Goal: Information Seeking & Learning: Learn about a topic

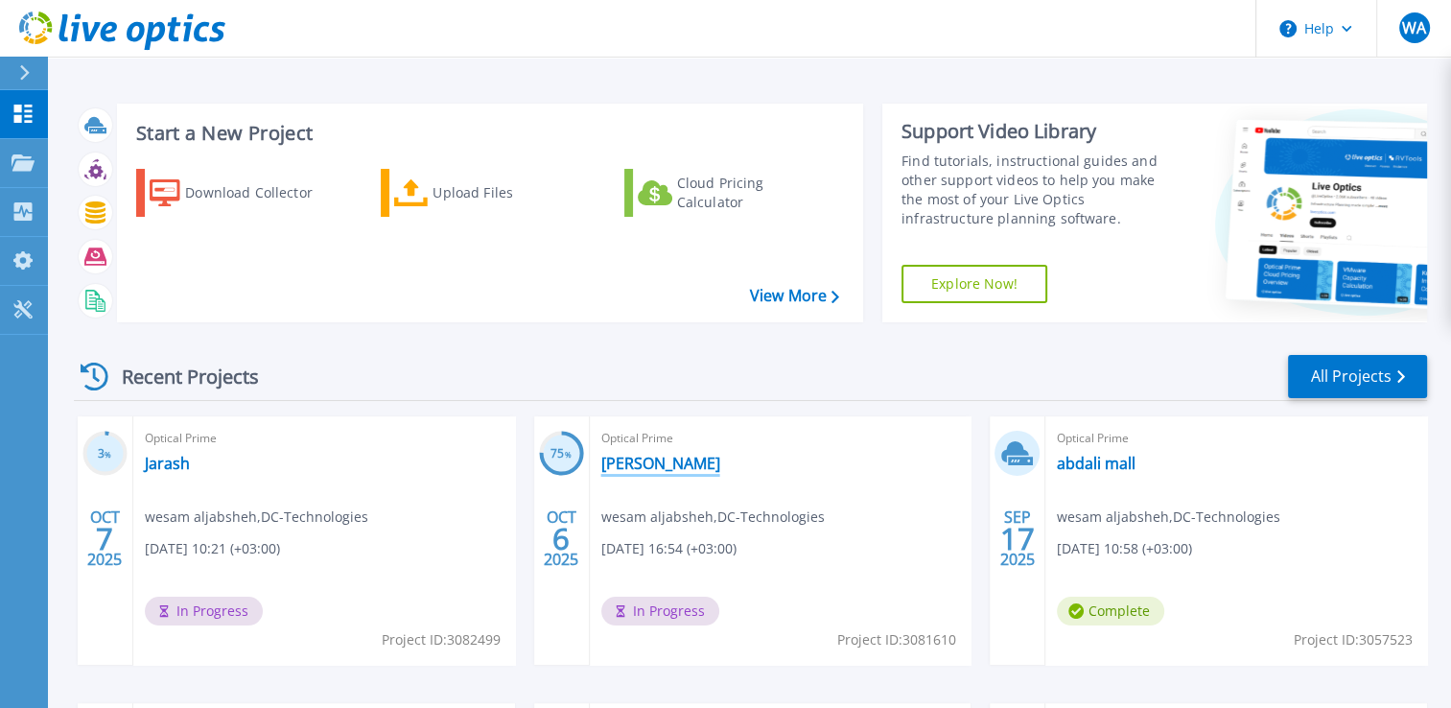
click at [660, 461] on link "[PERSON_NAME]" at bounding box center [660, 463] width 119 height 19
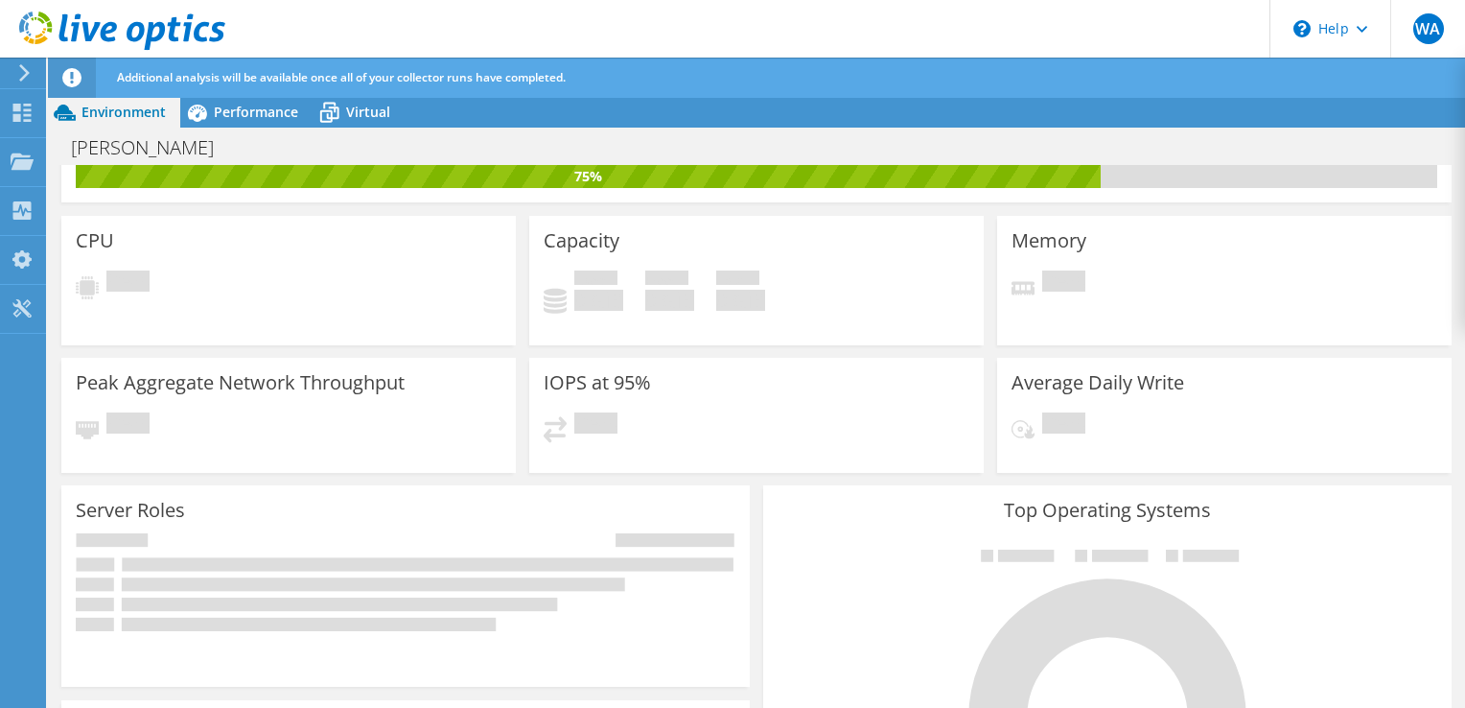
scroll to position [96, 0]
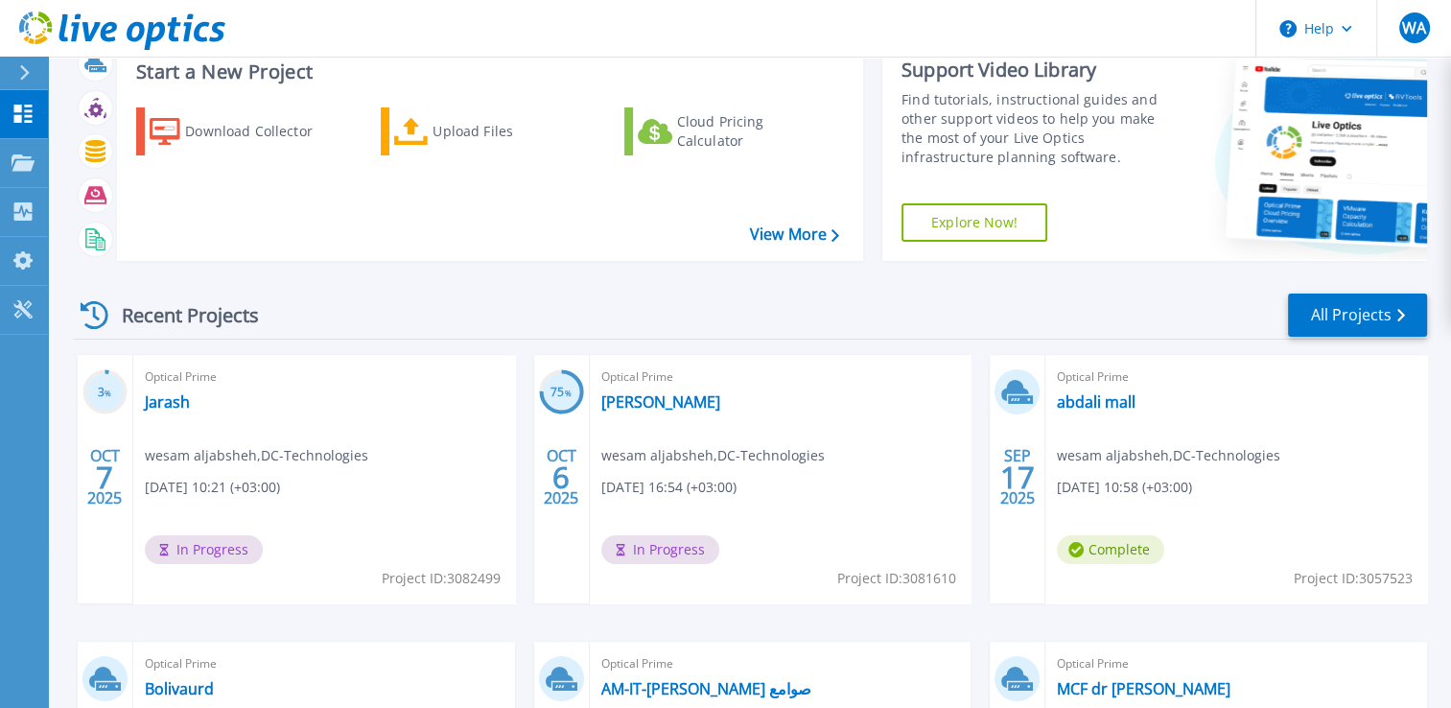
scroll to position [96, 0]
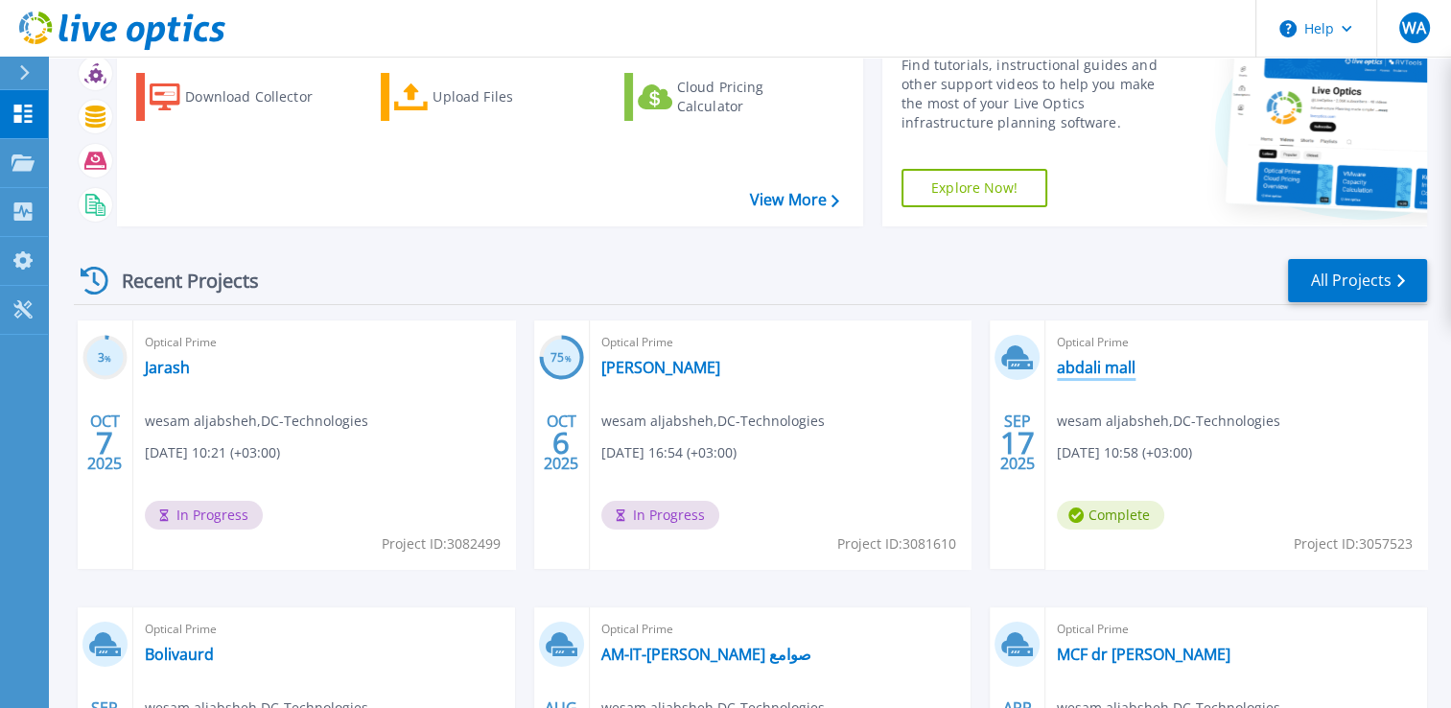
click at [1105, 361] on link "abdali mall" at bounding box center [1096, 367] width 79 height 19
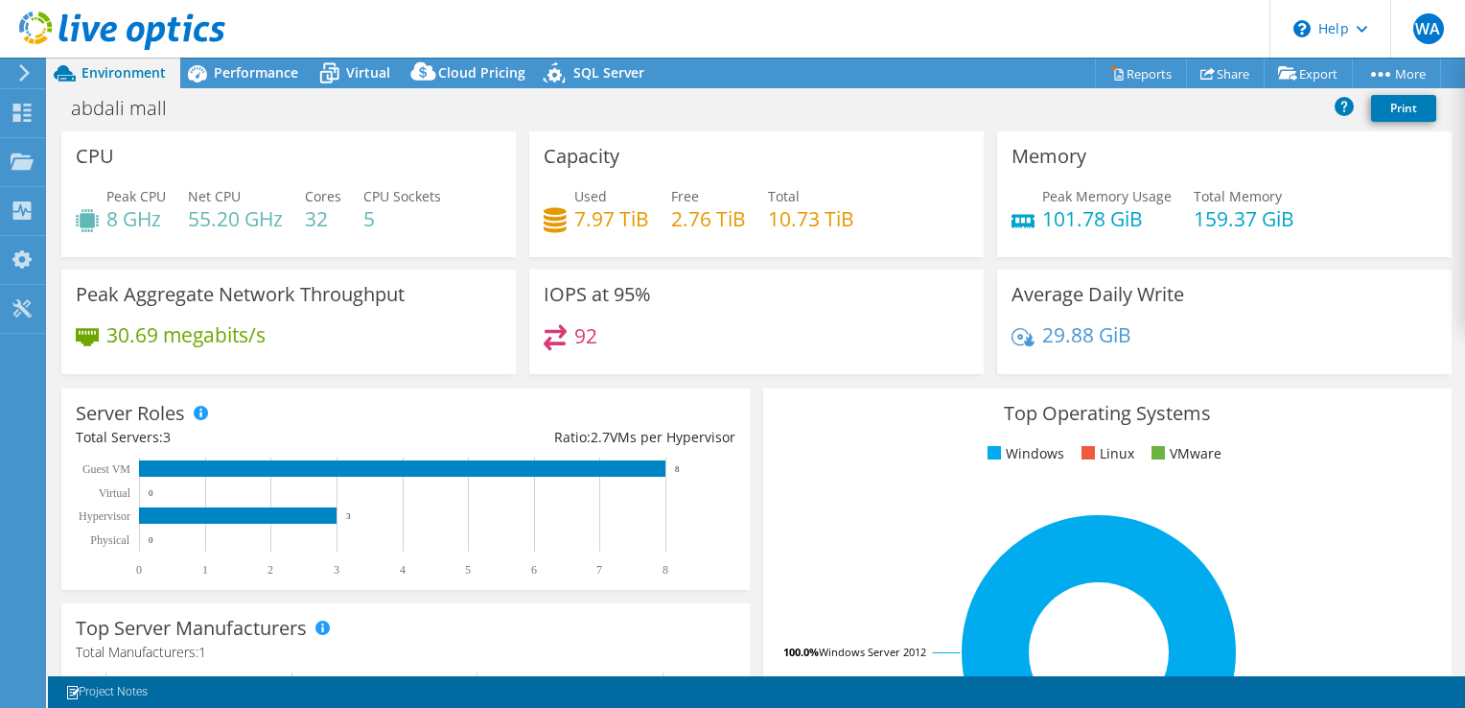
click at [125, 222] on h4 "8 GHz" at bounding box center [135, 218] width 59 height 21
drag, startPoint x: 125, startPoint y: 222, endPoint x: 274, endPoint y: 217, distance: 149.7
click at [274, 217] on h4 "55.20 GHz" at bounding box center [235, 218] width 95 height 21
click at [645, 223] on div "Used 7.97 TiB Free 2.76 TiB Total 10.73 TiB" at bounding box center [757, 217] width 426 height 62
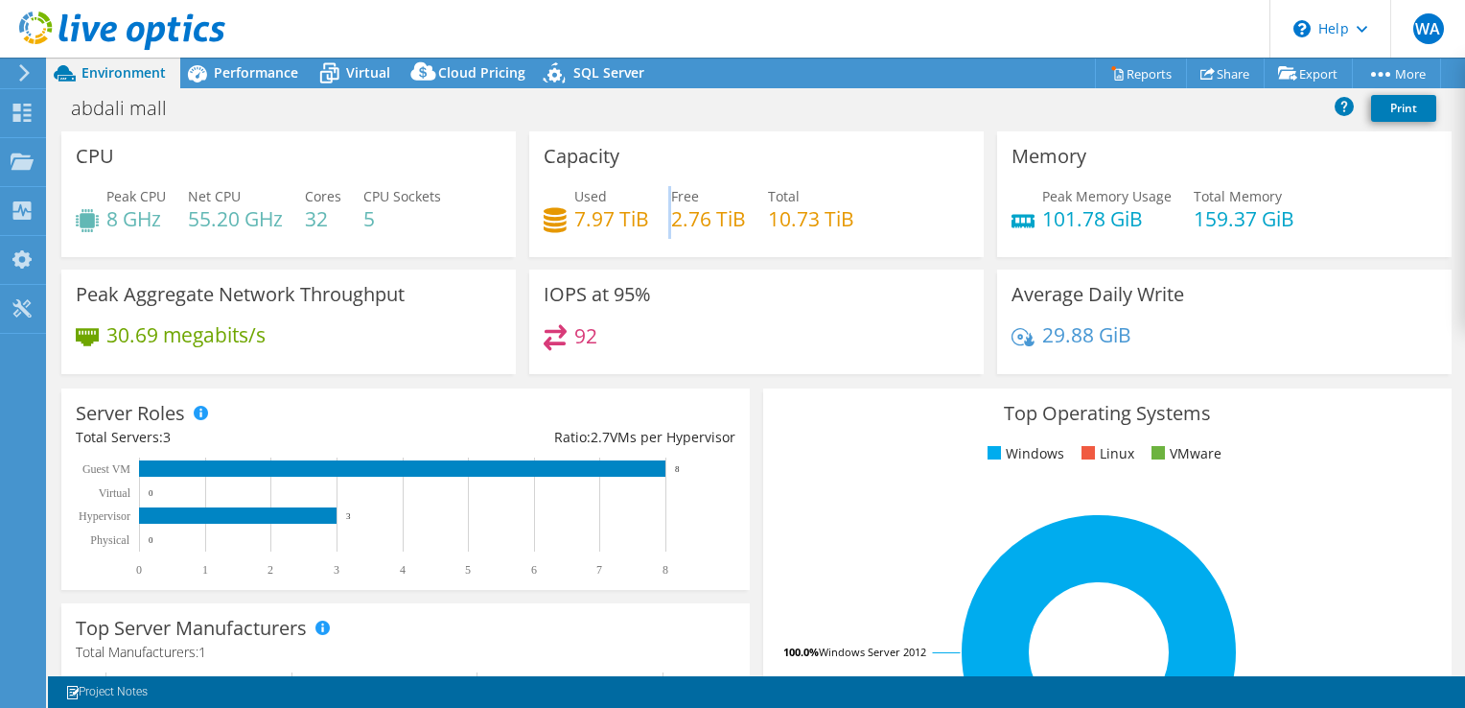
click at [645, 223] on div "Used 7.97 TiB Free 2.76 TiB Total 10.73 TiB" at bounding box center [757, 217] width 426 height 62
click at [1168, 198] on div "Peak Memory Usage 101.78 GiB Total Memory 159.37 GiB" at bounding box center [1225, 217] width 426 height 62
drag, startPoint x: 553, startPoint y: 300, endPoint x: 633, endPoint y: 307, distance: 79.9
click at [633, 307] on div "IOPS at 95% 92" at bounding box center [756, 321] width 454 height 105
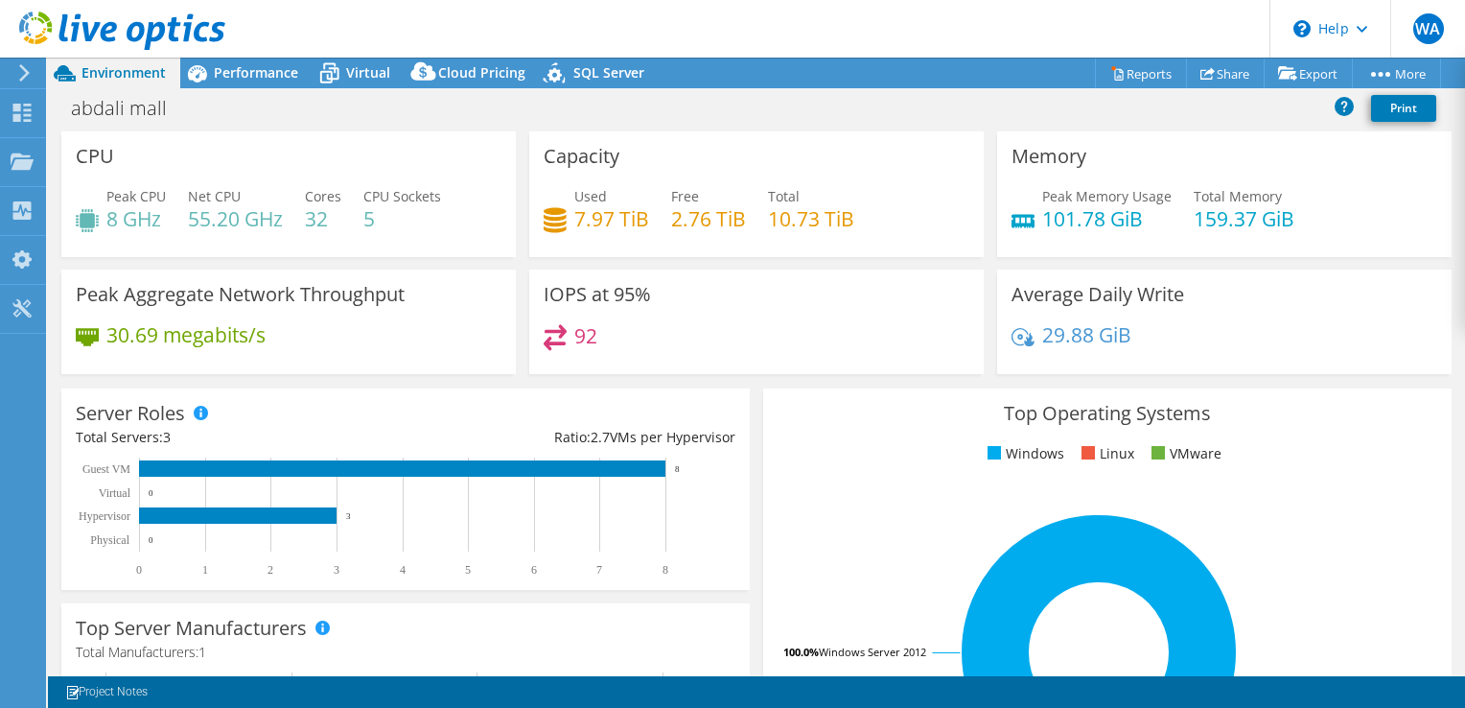
click at [591, 344] on h4 "92" at bounding box center [585, 335] width 23 height 21
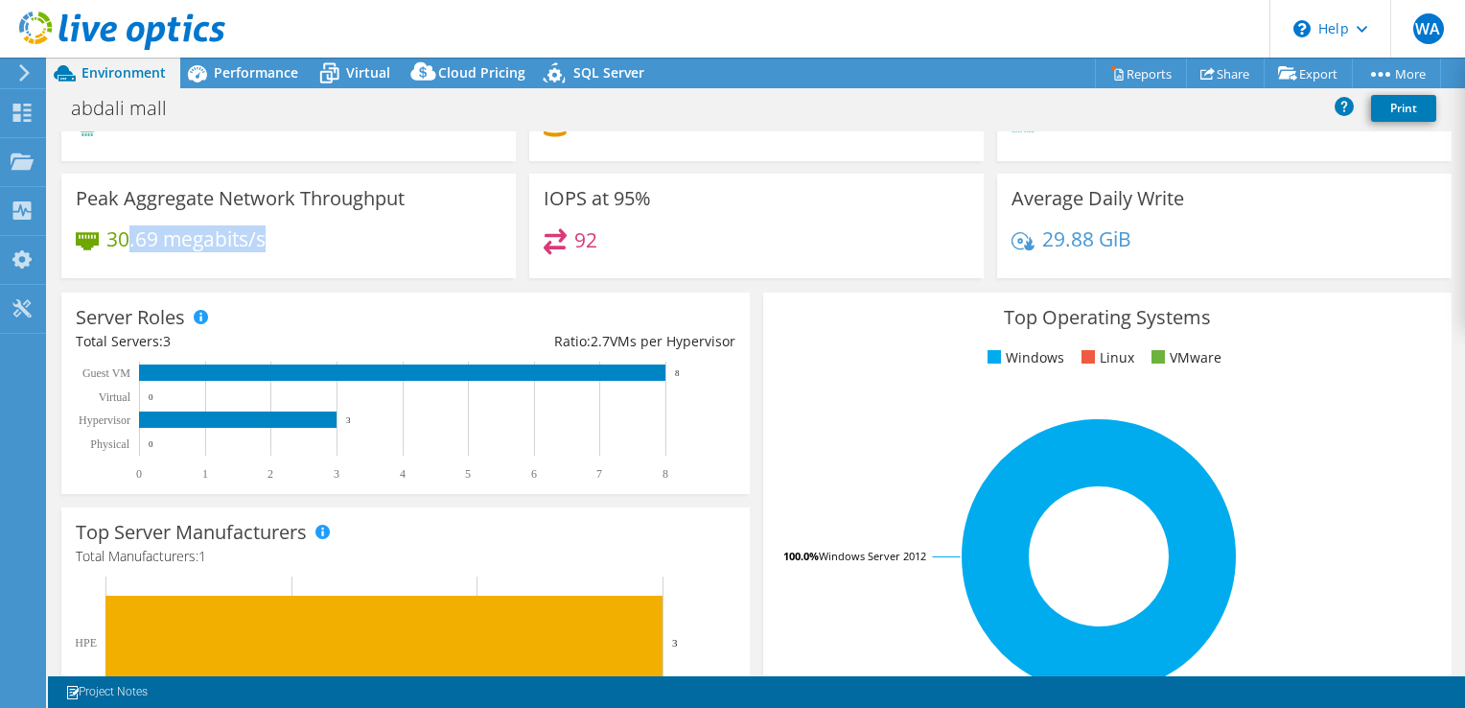
drag, startPoint x: 272, startPoint y: 263, endPoint x: 125, endPoint y: 248, distance: 148.4
click at [125, 250] on div "30.69 megabits/s" at bounding box center [289, 248] width 426 height 40
click at [125, 247] on h4 "30.69 megabits/s" at bounding box center [185, 238] width 159 height 21
drag, startPoint x: 125, startPoint y: 247, endPoint x: 98, endPoint y: 208, distance: 47.6
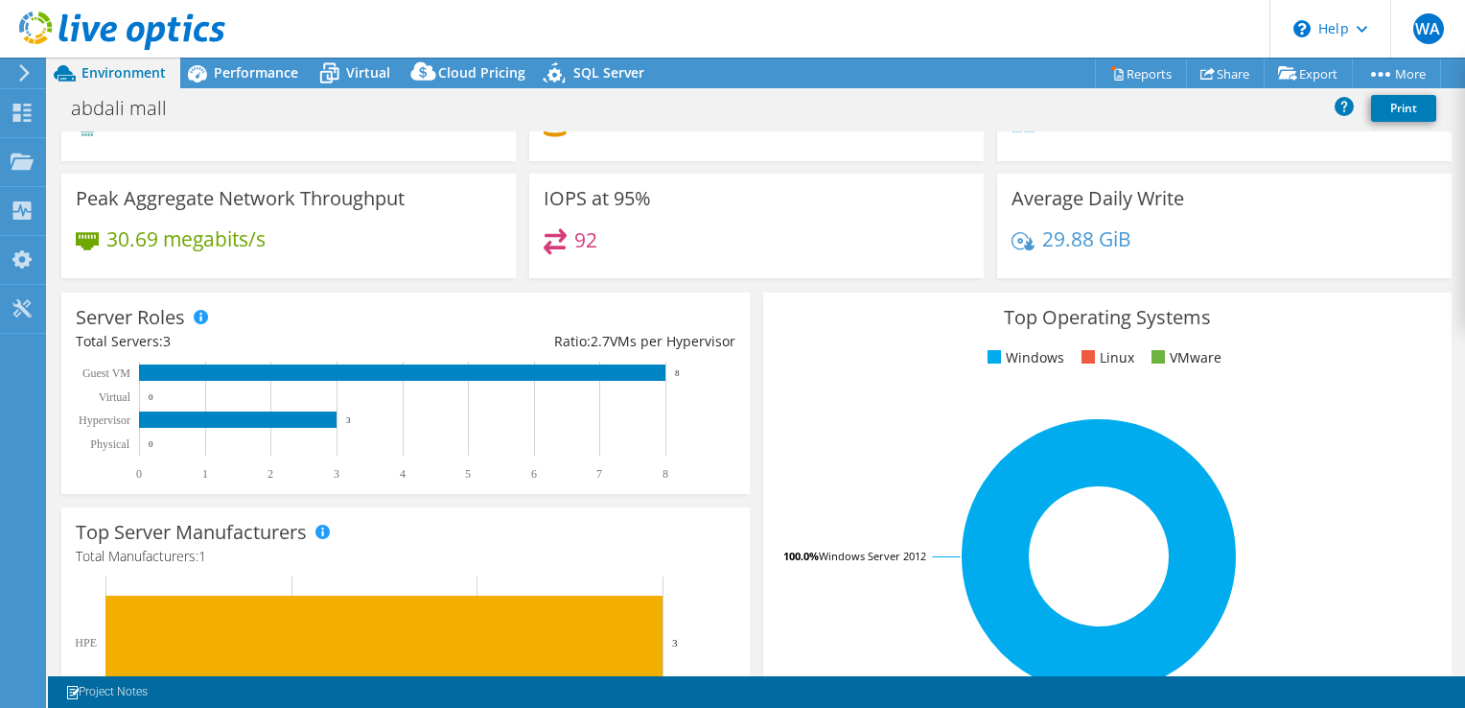
click at [98, 208] on h3 "Peak Aggregate Network Throughput" at bounding box center [240, 198] width 329 height 21
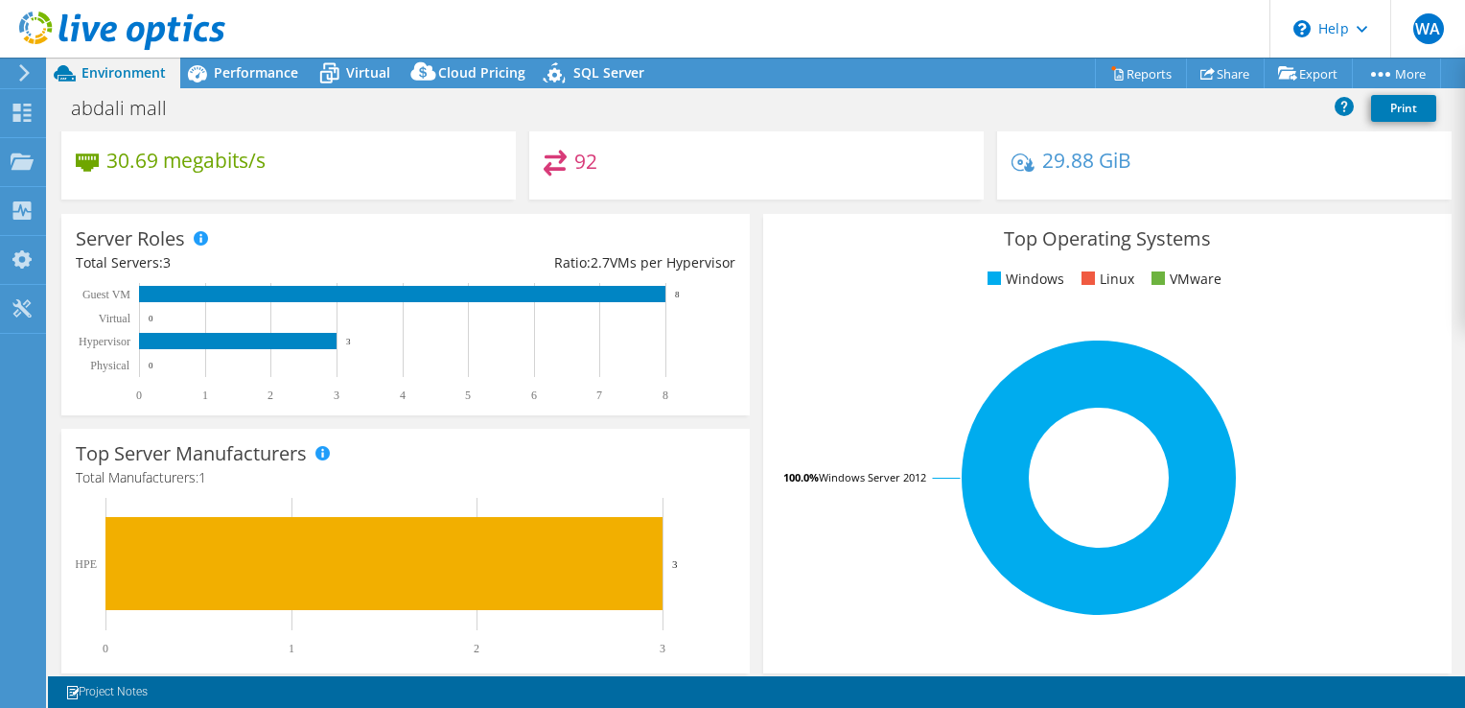
scroll to position [0, 0]
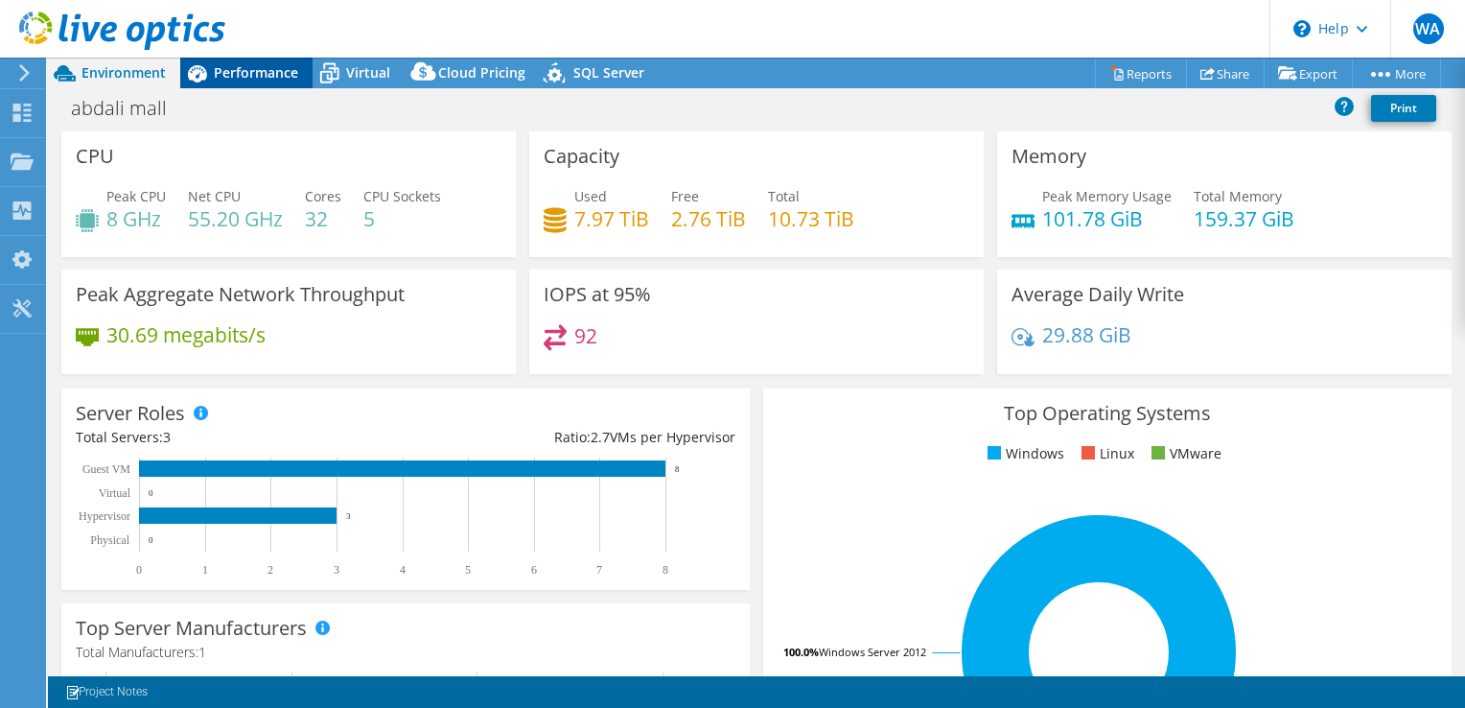
click at [241, 71] on span "Performance" at bounding box center [256, 72] width 84 height 18
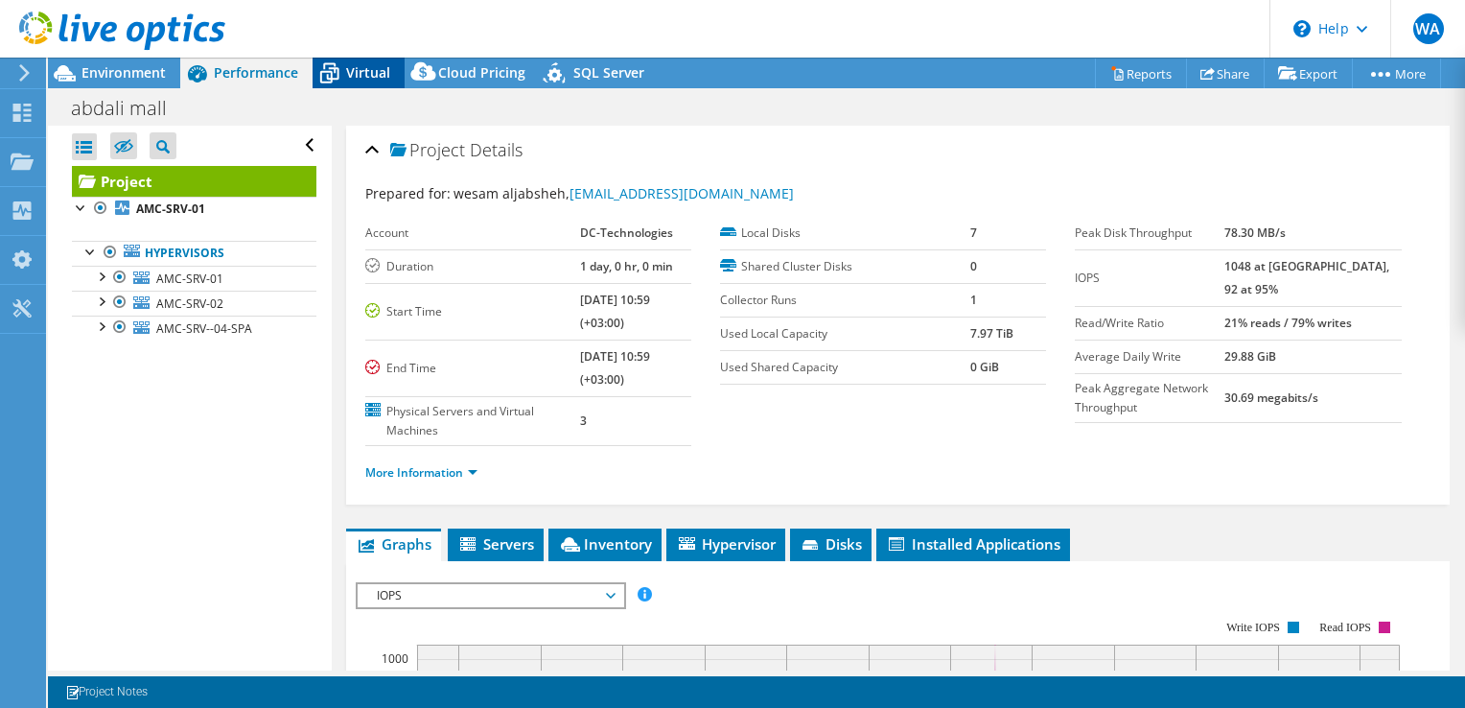
click at [361, 77] on span "Virtual" at bounding box center [368, 72] width 44 height 18
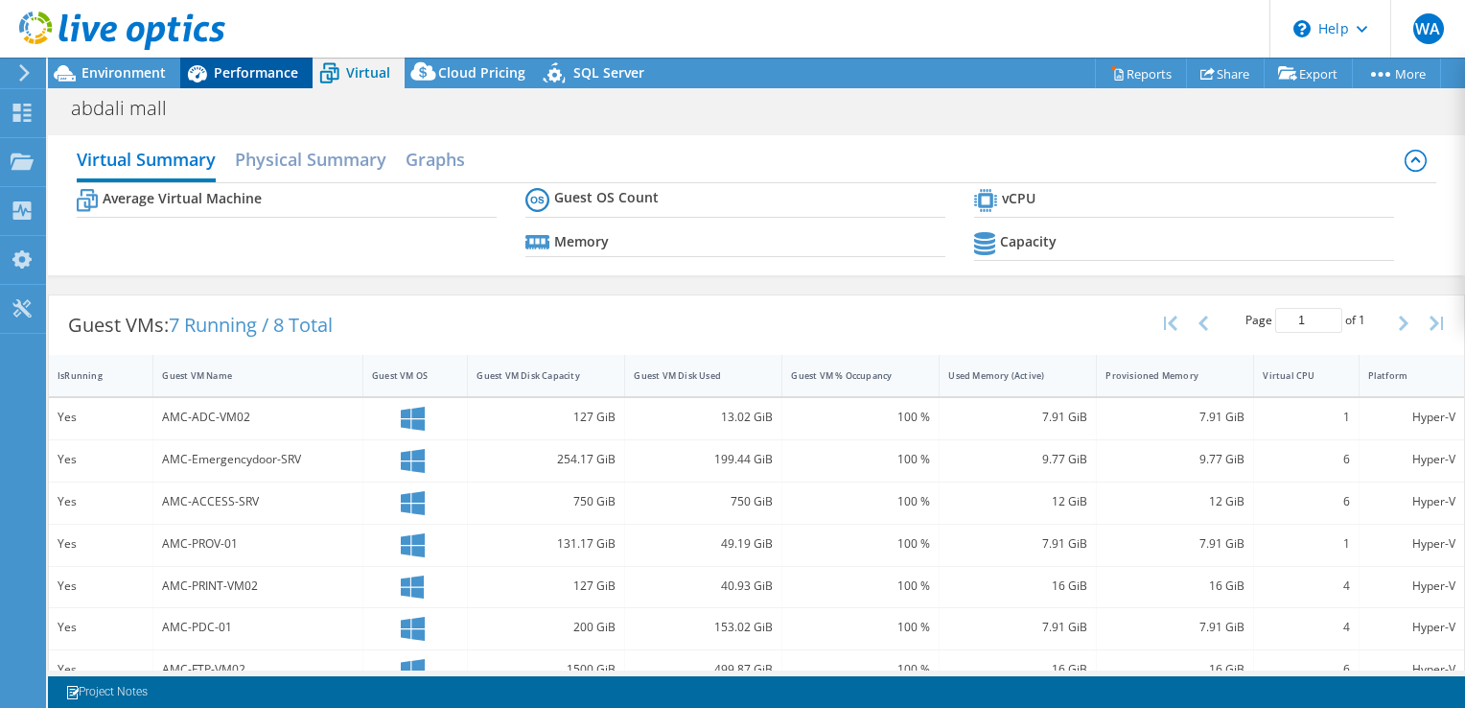
click at [238, 82] on div "Performance" at bounding box center [246, 73] width 132 height 31
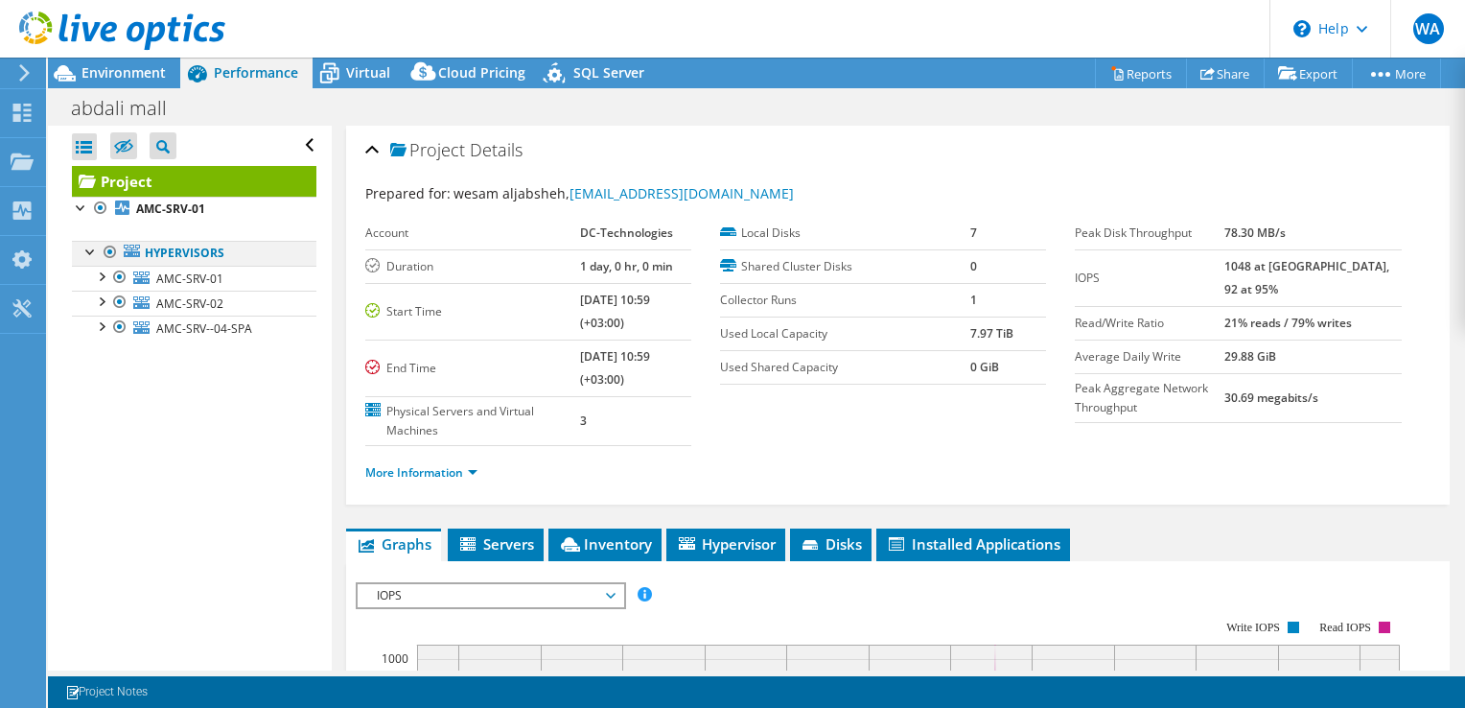
click at [84, 252] on div at bounding box center [90, 250] width 19 height 19
click at [103, 275] on div at bounding box center [100, 275] width 19 height 19
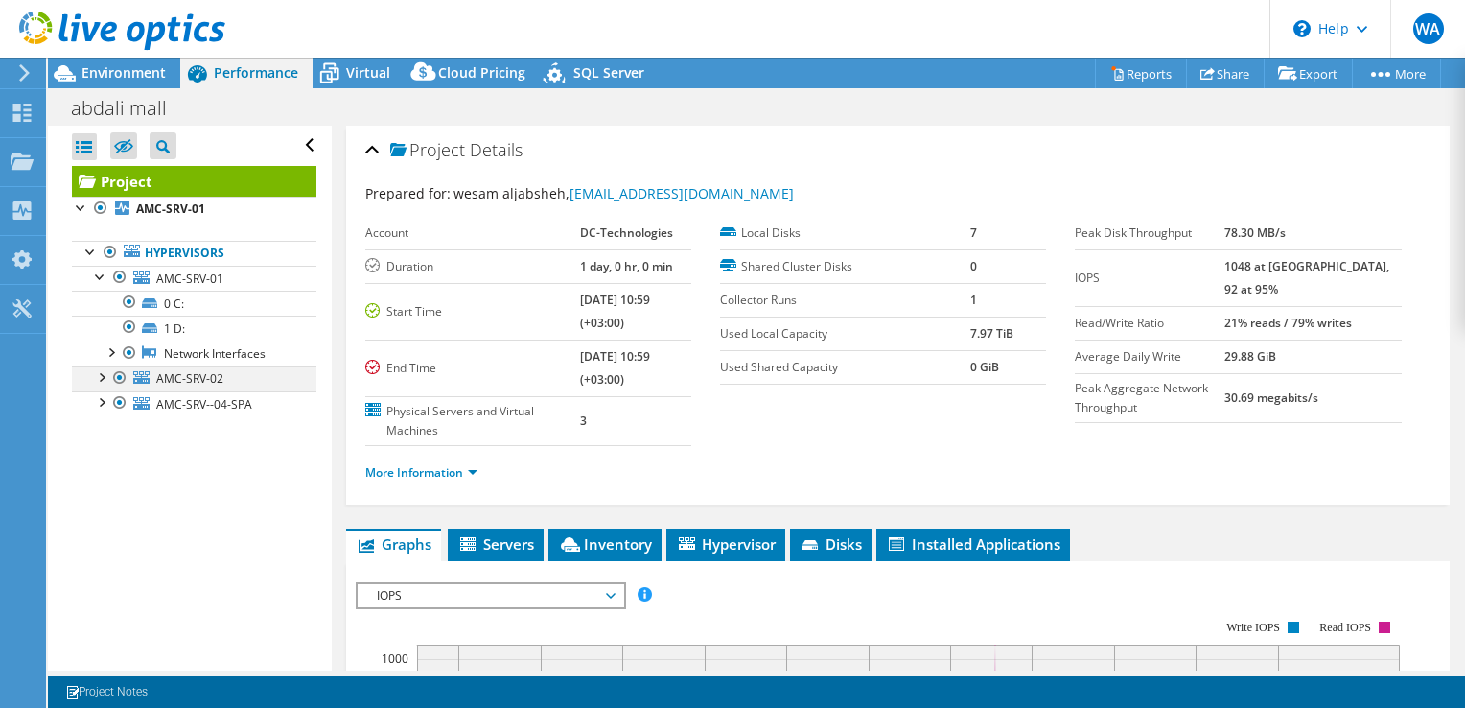
click at [104, 375] on div at bounding box center [100, 375] width 19 height 19
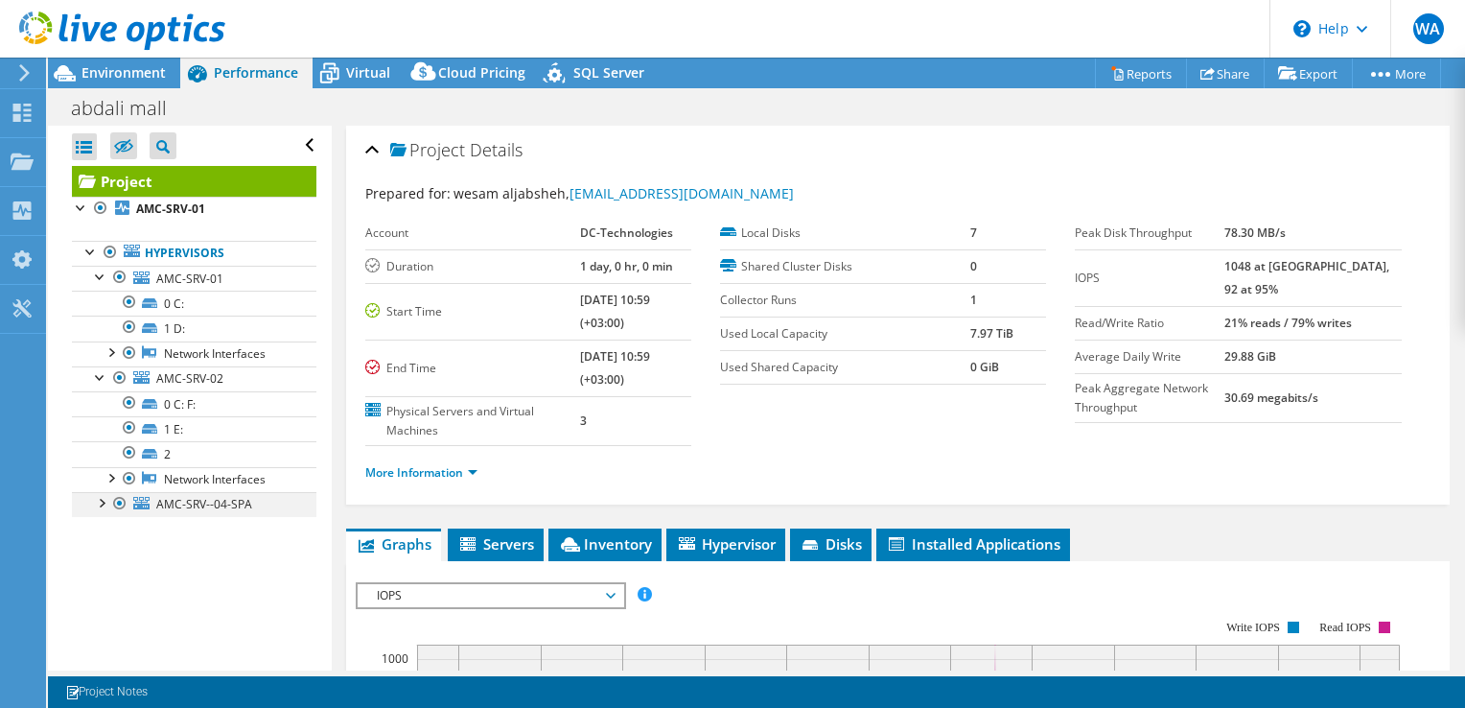
click at [97, 494] on div at bounding box center [100, 501] width 19 height 19
click at [348, 82] on div "Virtual" at bounding box center [359, 73] width 92 height 31
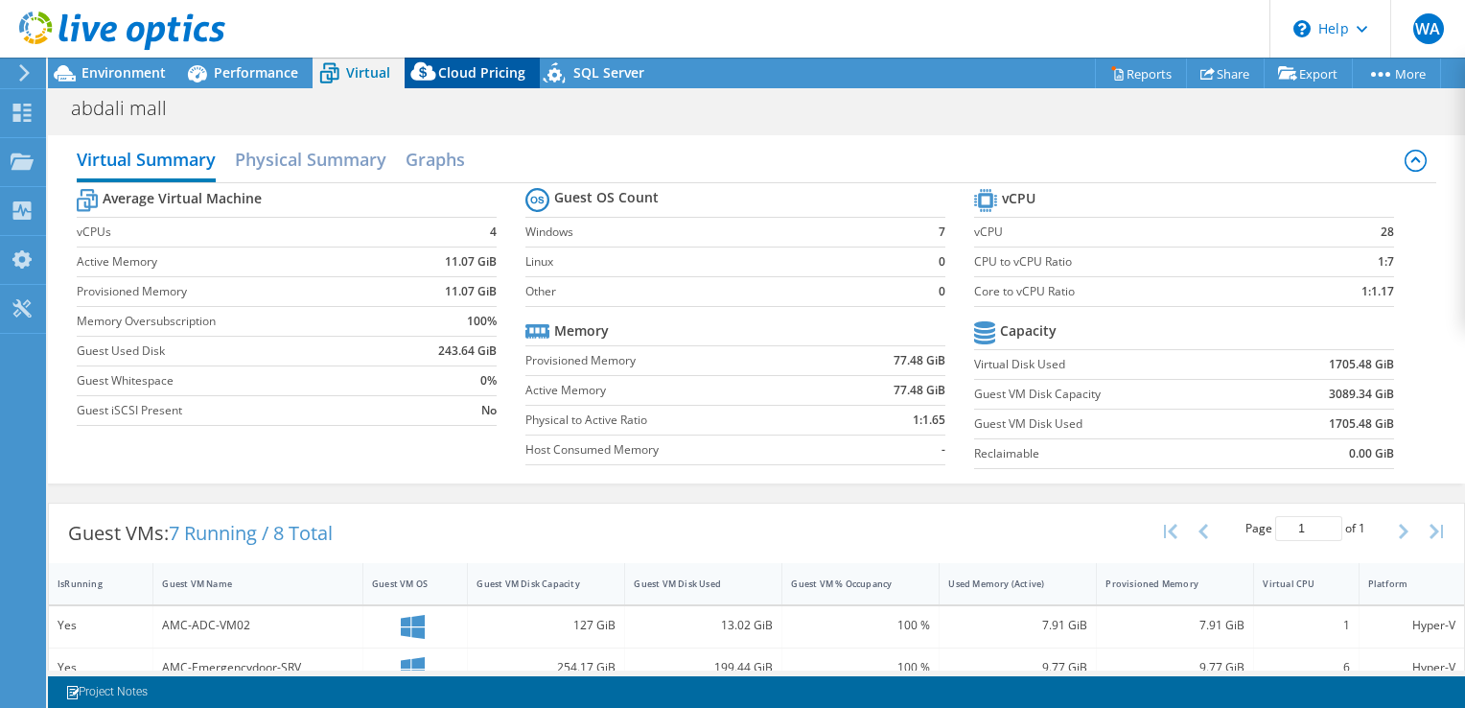
click at [495, 71] on span "Cloud Pricing" at bounding box center [481, 72] width 87 height 18
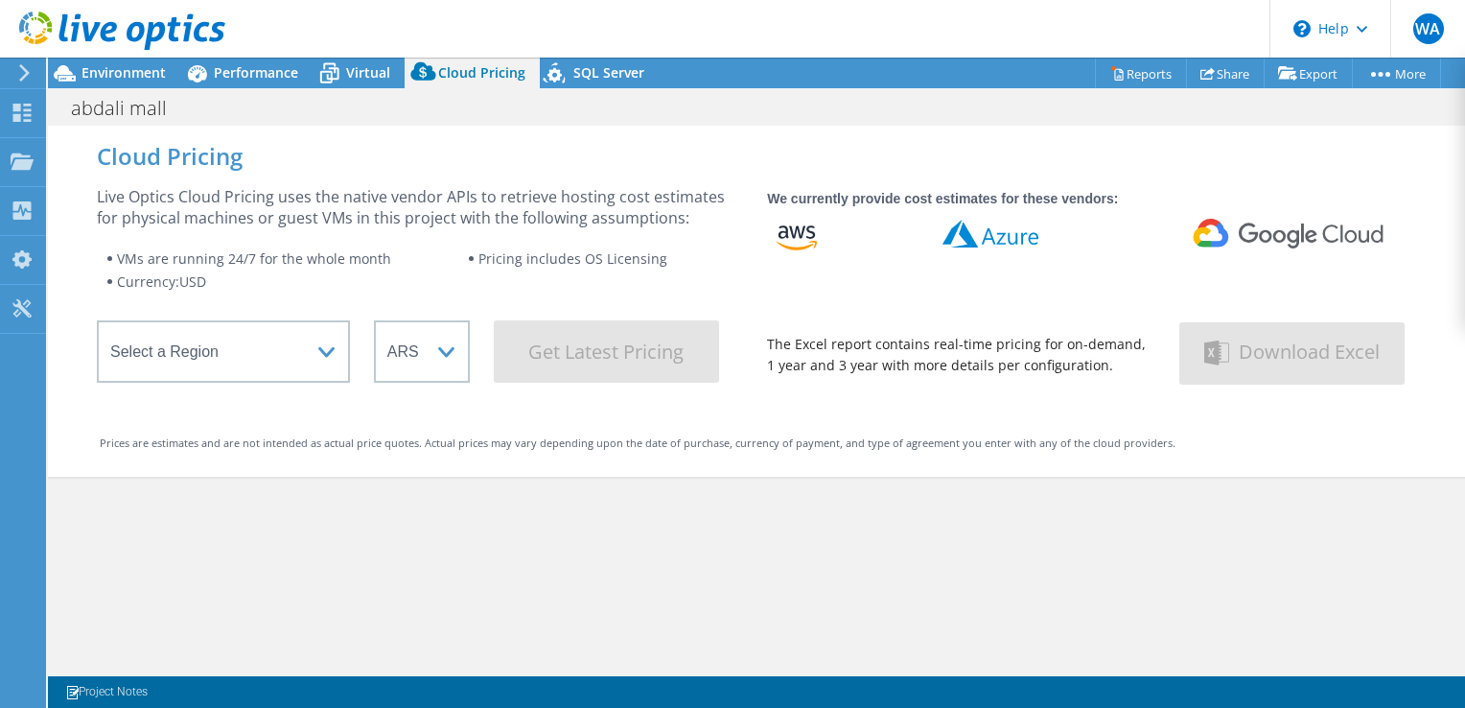
drag, startPoint x: 1230, startPoint y: 244, endPoint x: 798, endPoint y: 252, distance: 432.5
click at [798, 252] on 2 at bounding box center [1095, 238] width 637 height 38
click at [103, 78] on span "Environment" at bounding box center [123, 72] width 84 height 18
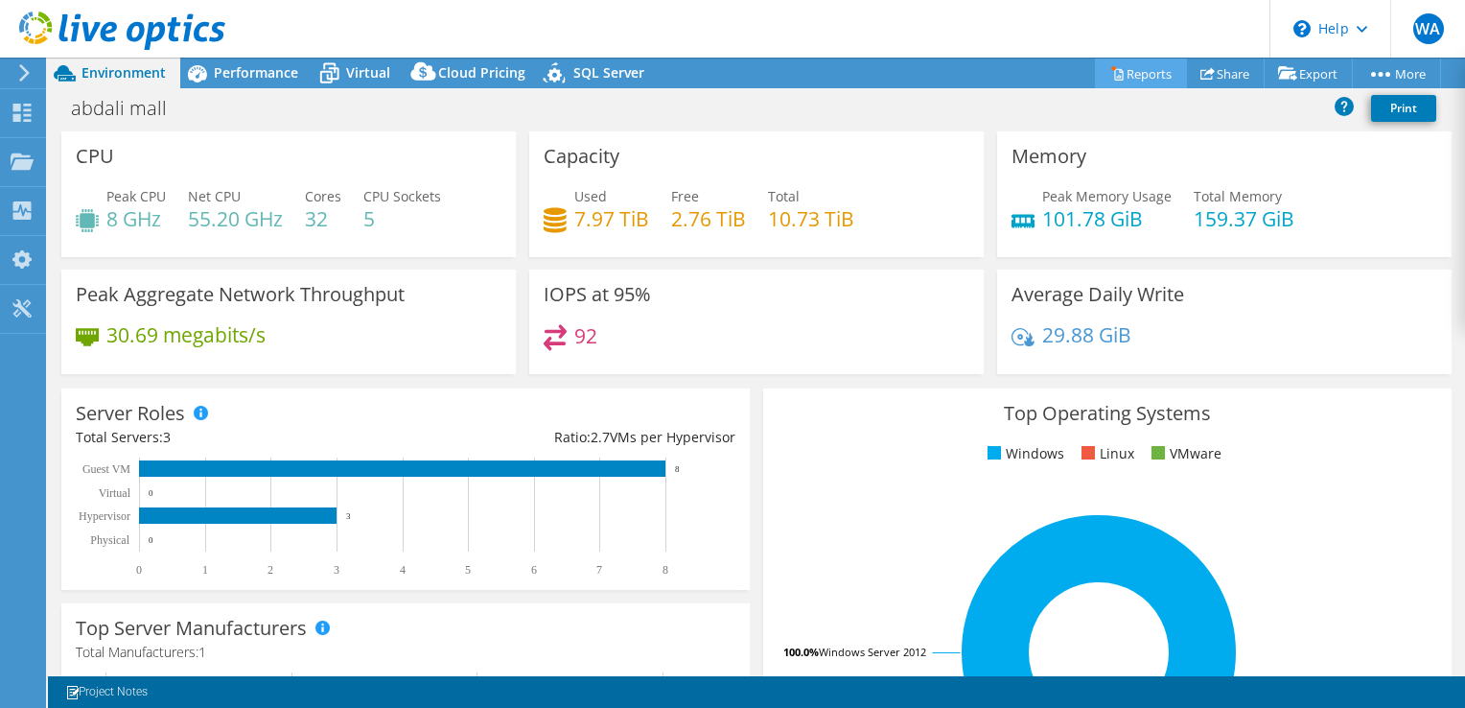
click at [1114, 64] on link "Reports" at bounding box center [1141, 73] width 92 height 30
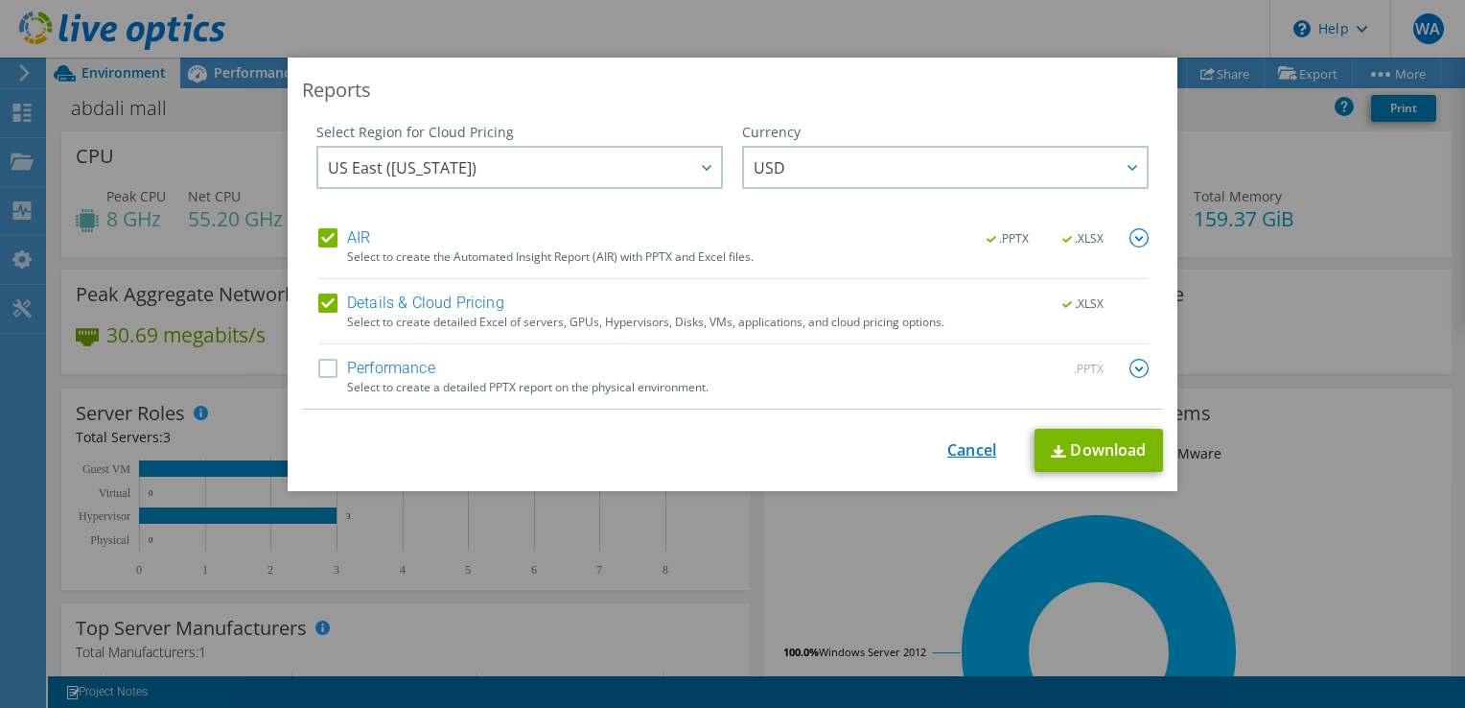
click at [985, 441] on link "Cancel" at bounding box center [971, 450] width 49 height 18
